Goal: Information Seeking & Learning: Learn about a topic

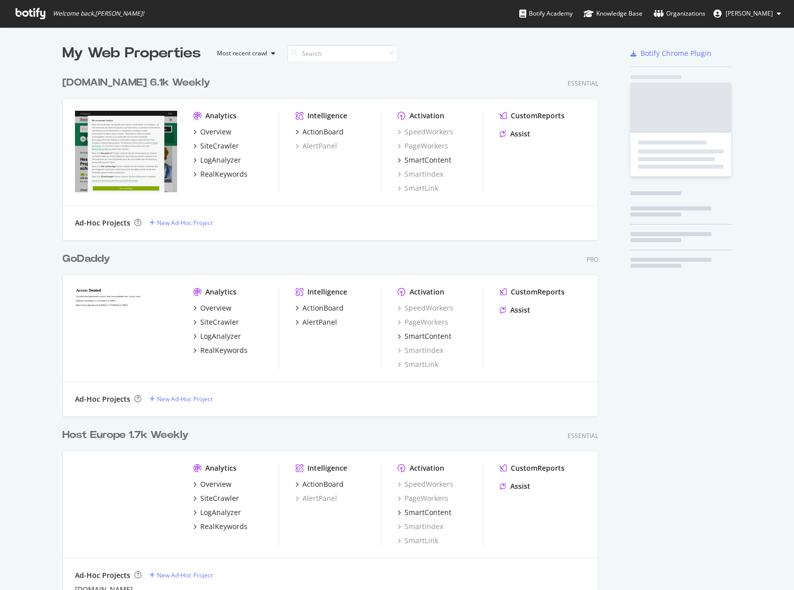
scroll to position [719, 544]
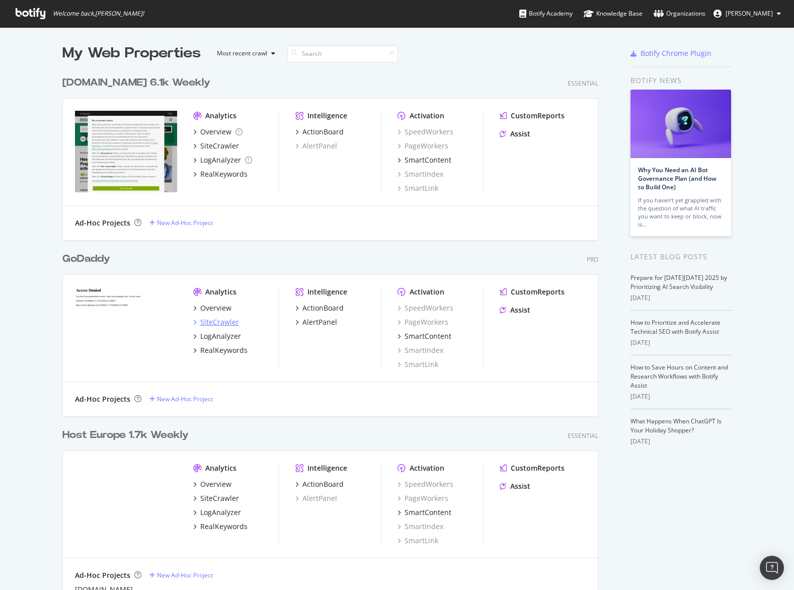
click at [223, 326] on div "SiteCrawler" at bounding box center [219, 322] width 39 height 10
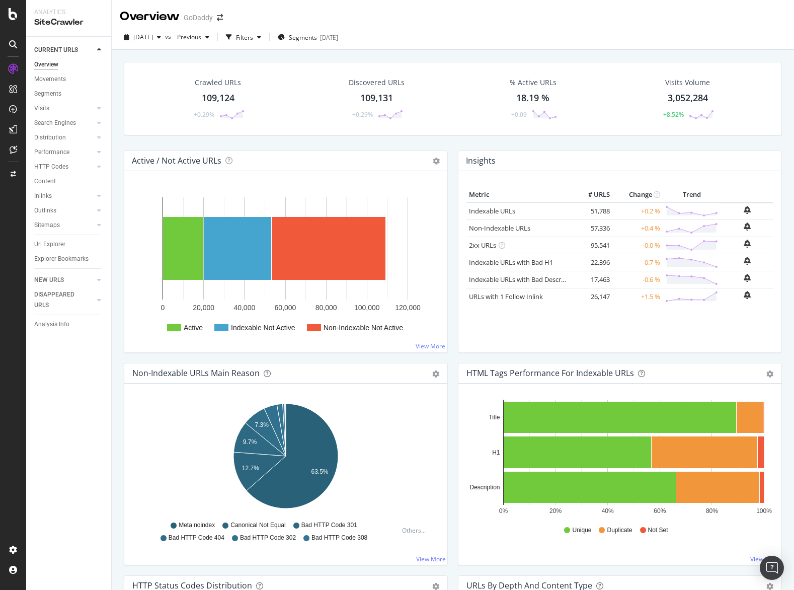
click at [313, 45] on div "2025 Oct. 5th vs Previous Filters Segments 2025-09-29" at bounding box center [453, 39] width 682 height 20
click at [317, 40] on span "Segments" at bounding box center [303, 37] width 28 height 9
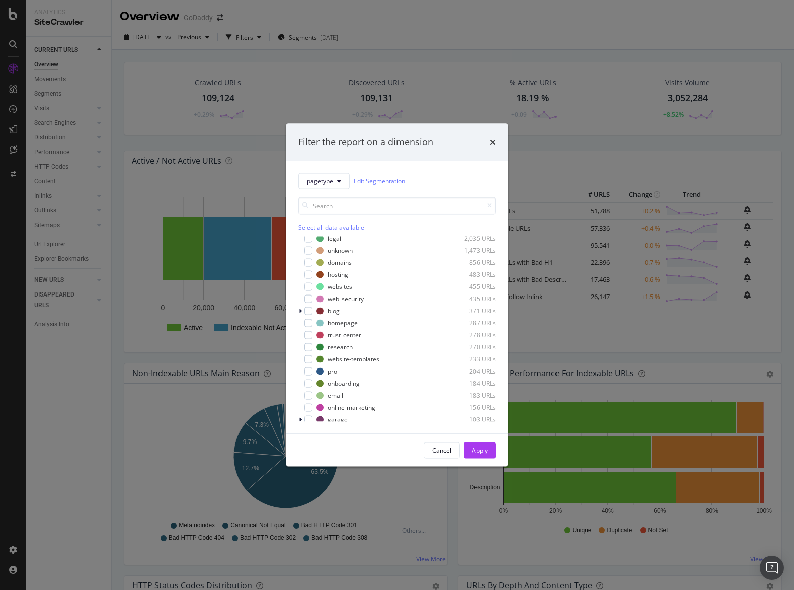
scroll to position [52, 0]
click at [311, 328] on div "modal" at bounding box center [308, 324] width 8 height 8
click at [487, 445] on div "Apply" at bounding box center [480, 449] width 16 height 15
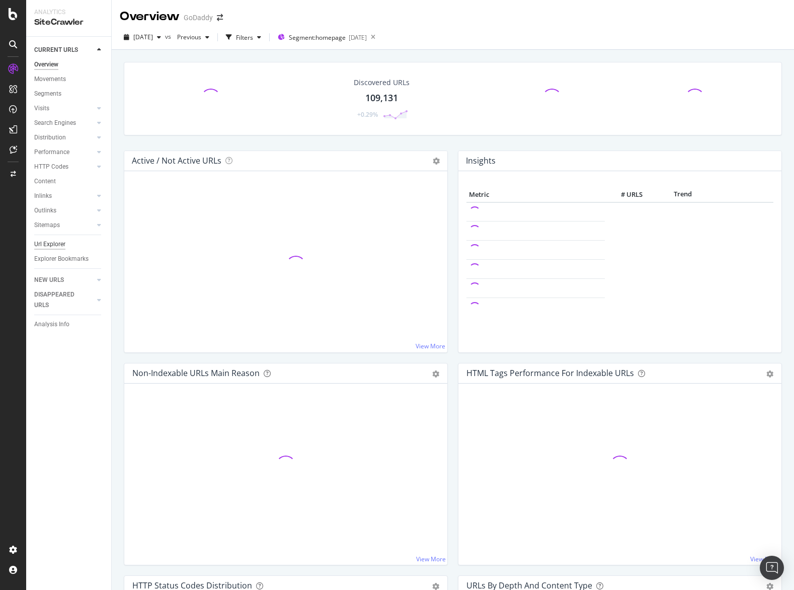
click at [64, 245] on div "Url Explorer" at bounding box center [49, 244] width 31 height 11
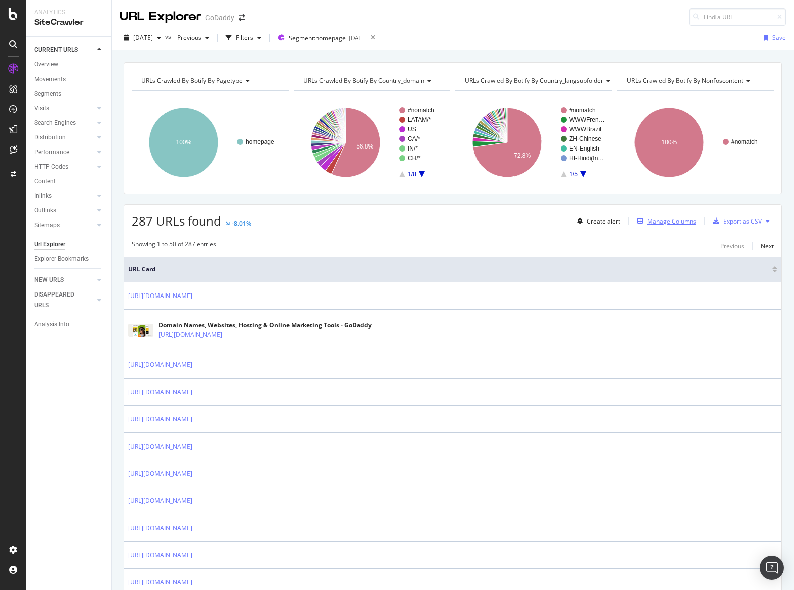
click at [686, 222] on div "Manage Columns" at bounding box center [671, 221] width 49 height 9
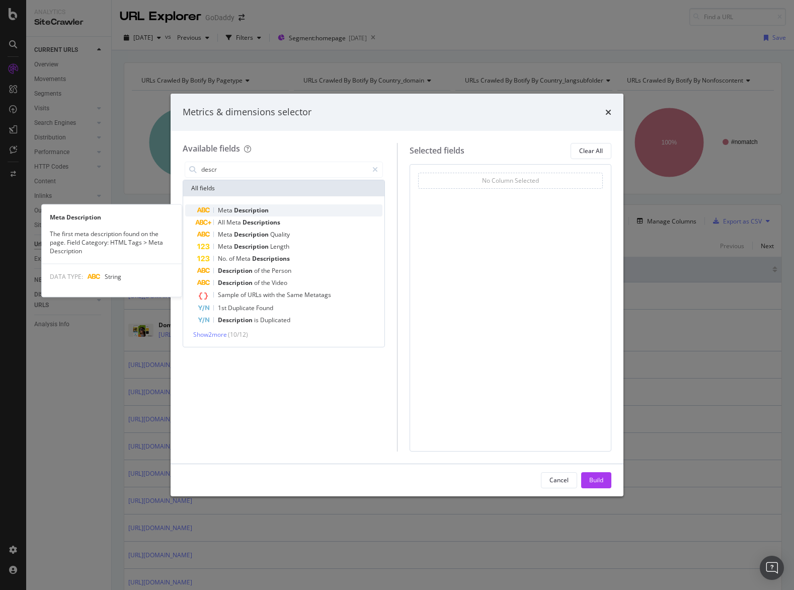
type input "descr"
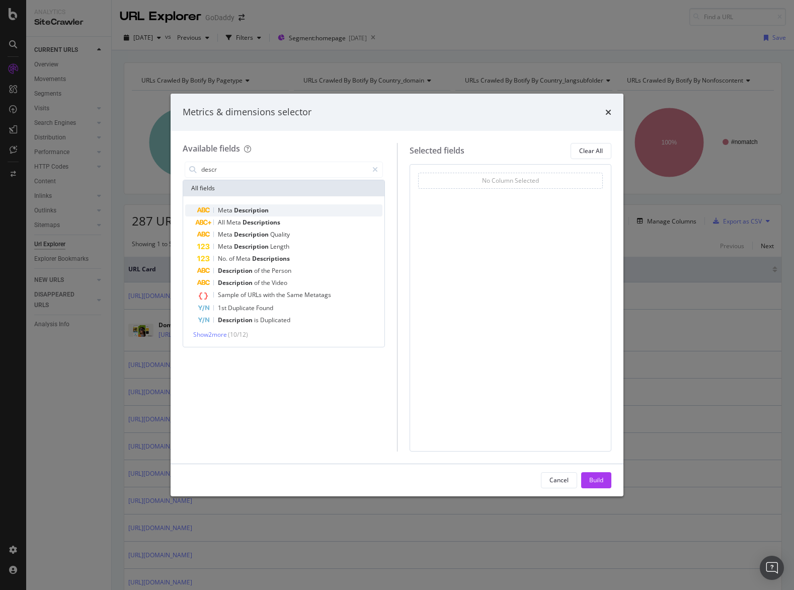
click at [348, 214] on div "Meta Description" at bounding box center [289, 210] width 185 height 12
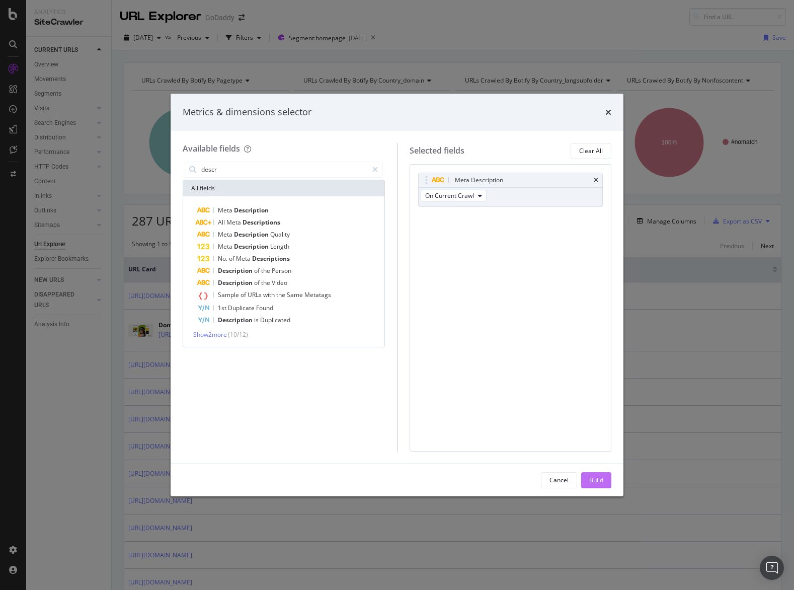
click at [591, 479] on div "Build" at bounding box center [596, 480] width 14 height 9
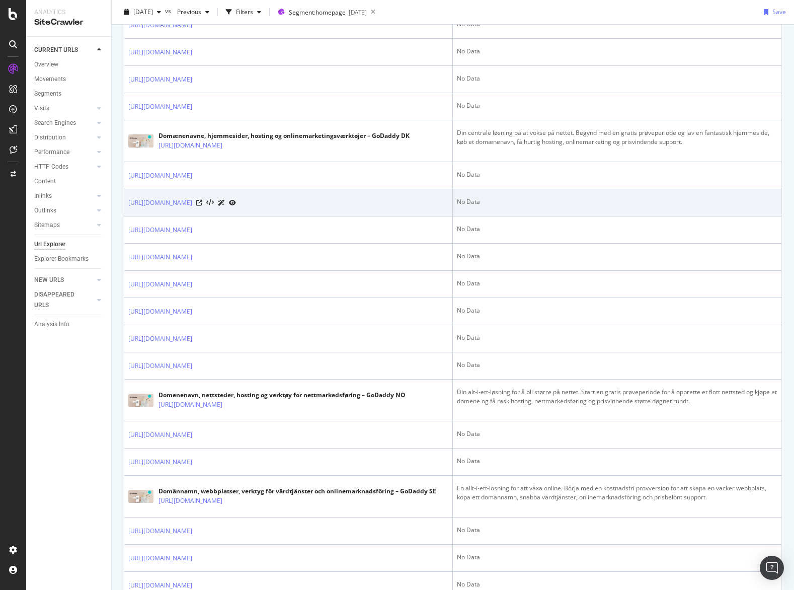
scroll to position [559, 0]
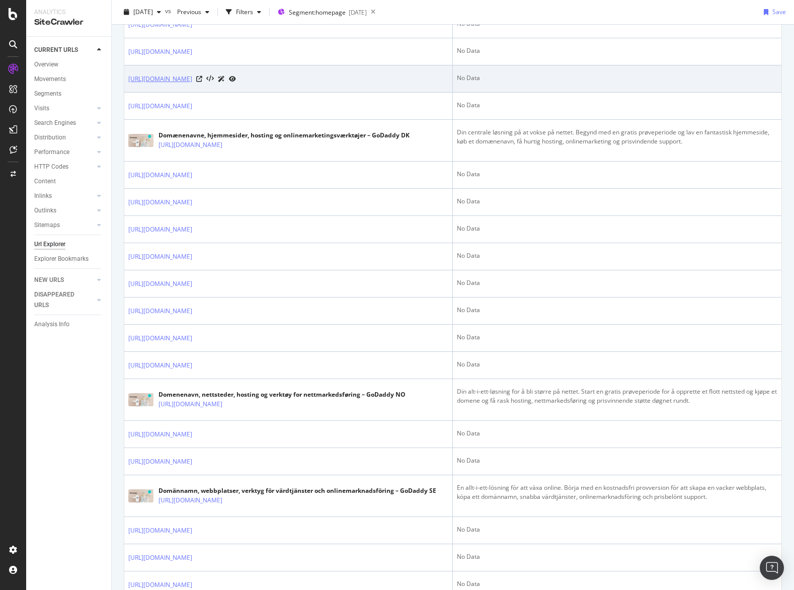
click at [192, 78] on link "[URL][DOMAIN_NAME]" at bounding box center [160, 79] width 64 height 10
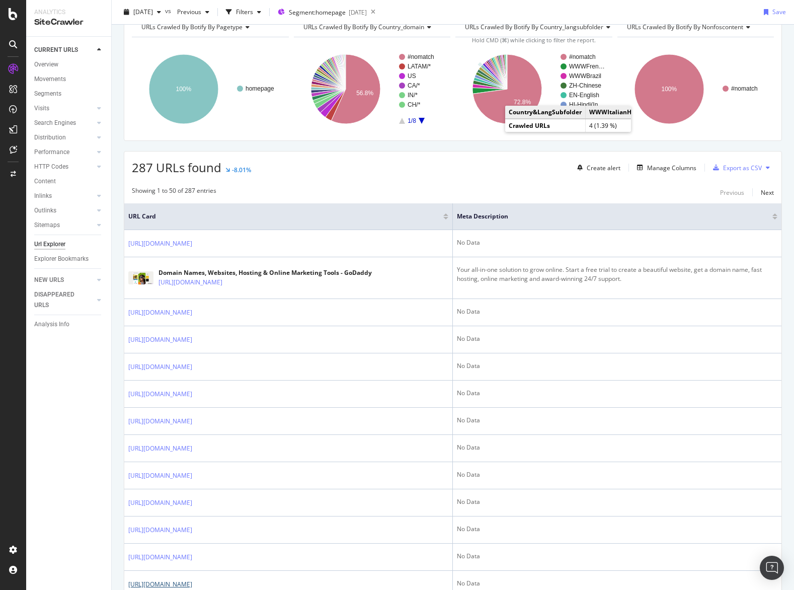
scroll to position [0, 0]
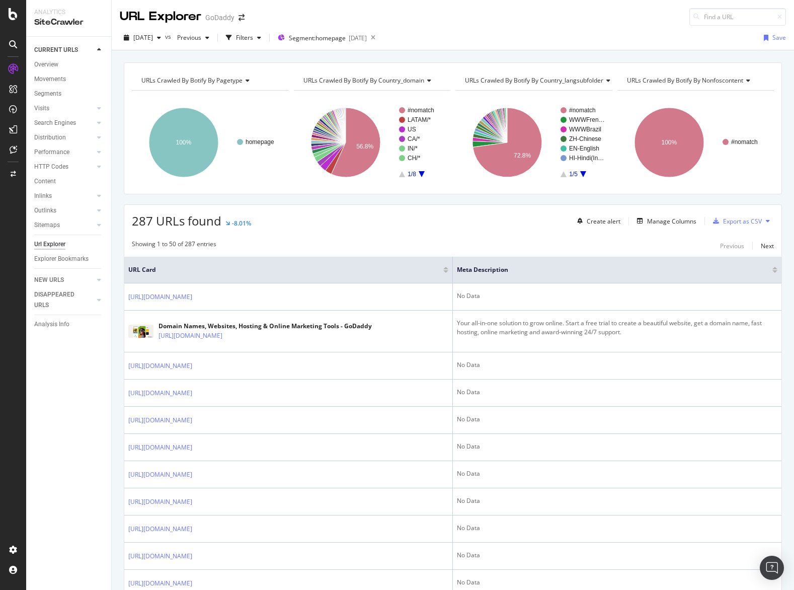
click at [713, 77] on span "URLs Crawled By Botify By nonfoscontent" at bounding box center [685, 80] width 116 height 9
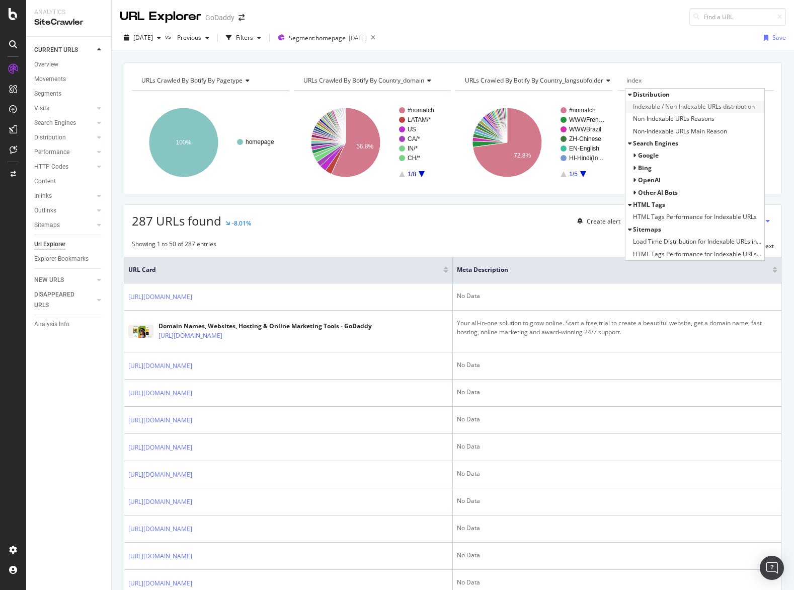
type input "index"
click at [725, 109] on span "Indexable / Non-Indexable URLs distribution" at bounding box center [694, 107] width 122 height 10
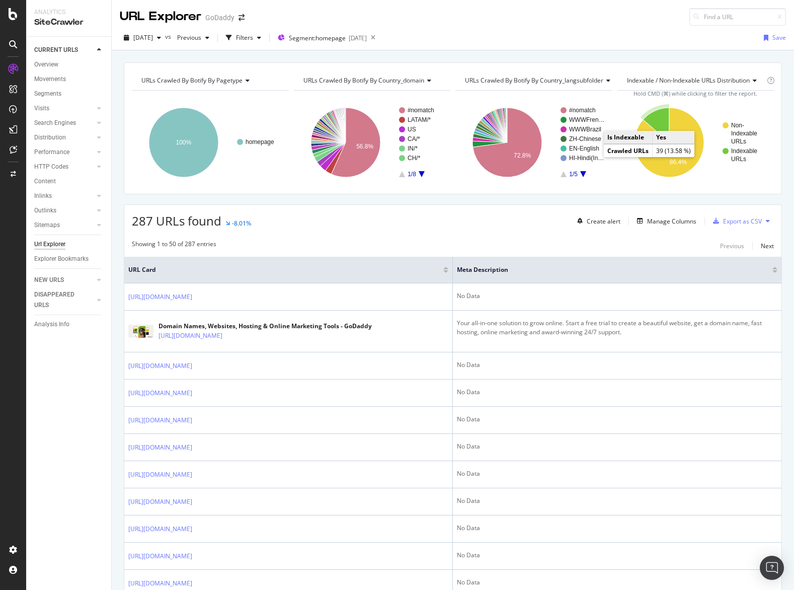
click at [667, 121] on icon "A chart." at bounding box center [656, 125] width 26 height 35
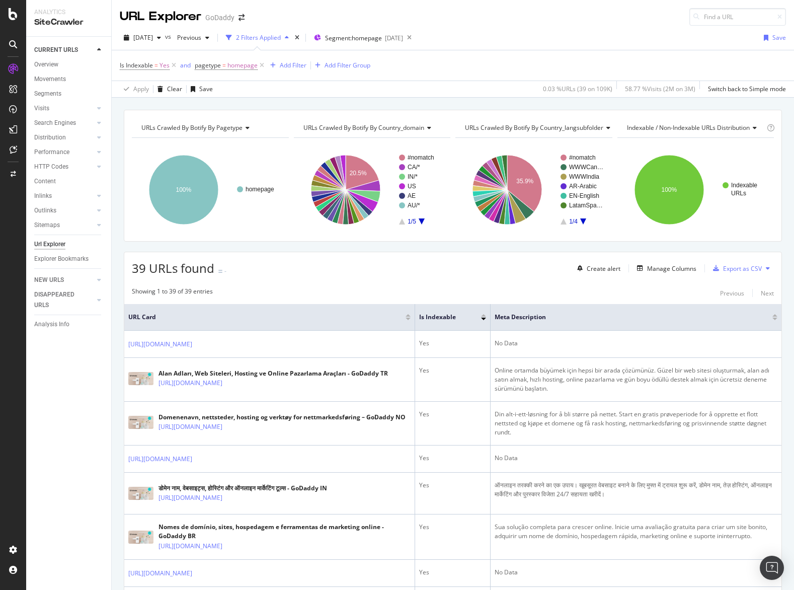
scroll to position [560, 0]
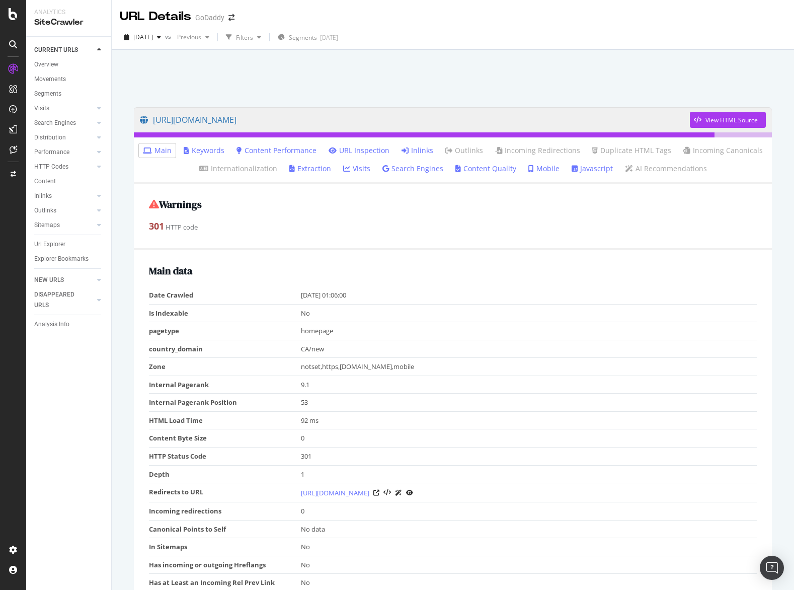
click at [348, 152] on link "URL Inspection" at bounding box center [359, 150] width 61 height 10
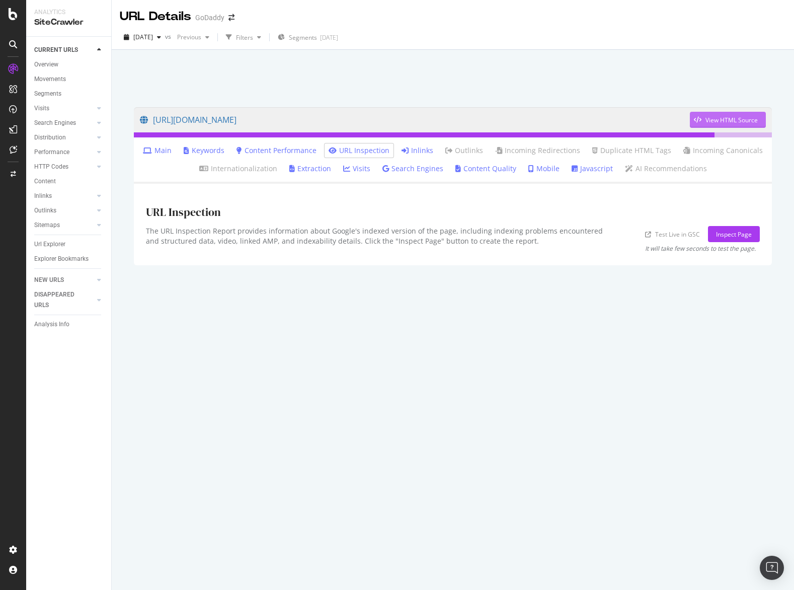
click at [747, 119] on div "View HTML Source" at bounding box center [731, 120] width 52 height 9
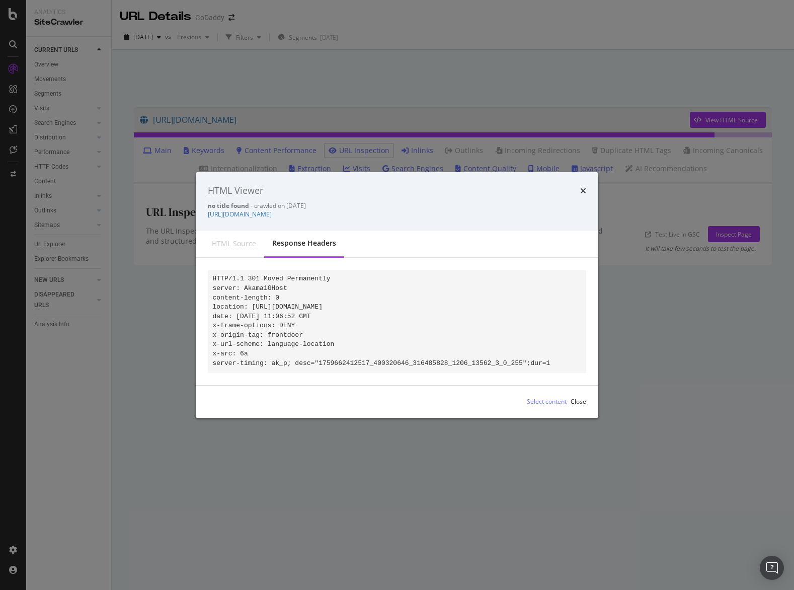
click at [254, 243] on div "HTML source" at bounding box center [234, 244] width 44 height 10
click at [584, 187] on icon "times" at bounding box center [583, 191] width 6 height 8
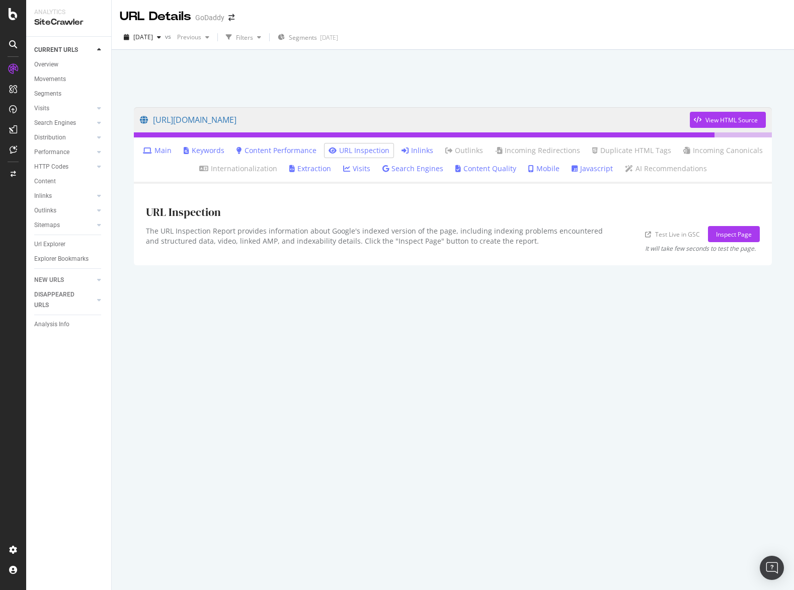
click at [152, 151] on icon at bounding box center [147, 150] width 9 height 7
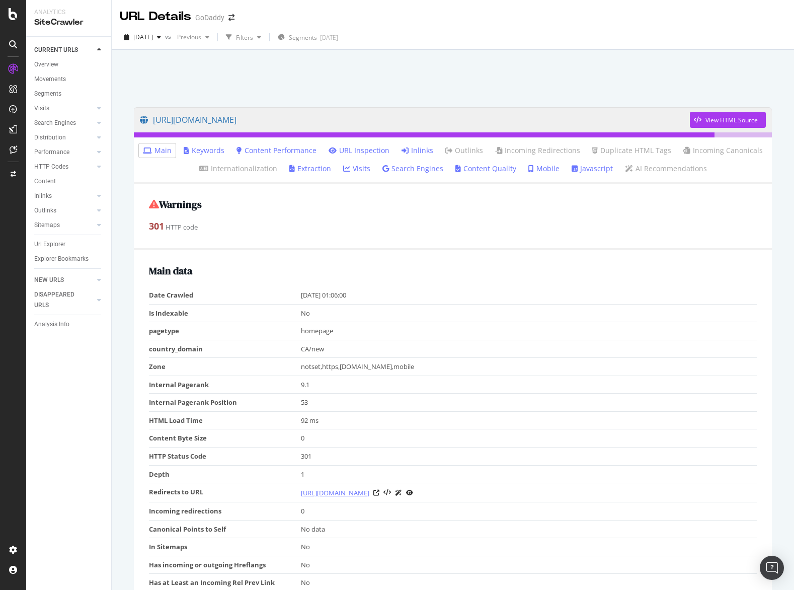
click at [369, 495] on link "[URL][DOMAIN_NAME]" at bounding box center [335, 493] width 68 height 10
